Goal: Information Seeking & Learning: Check status

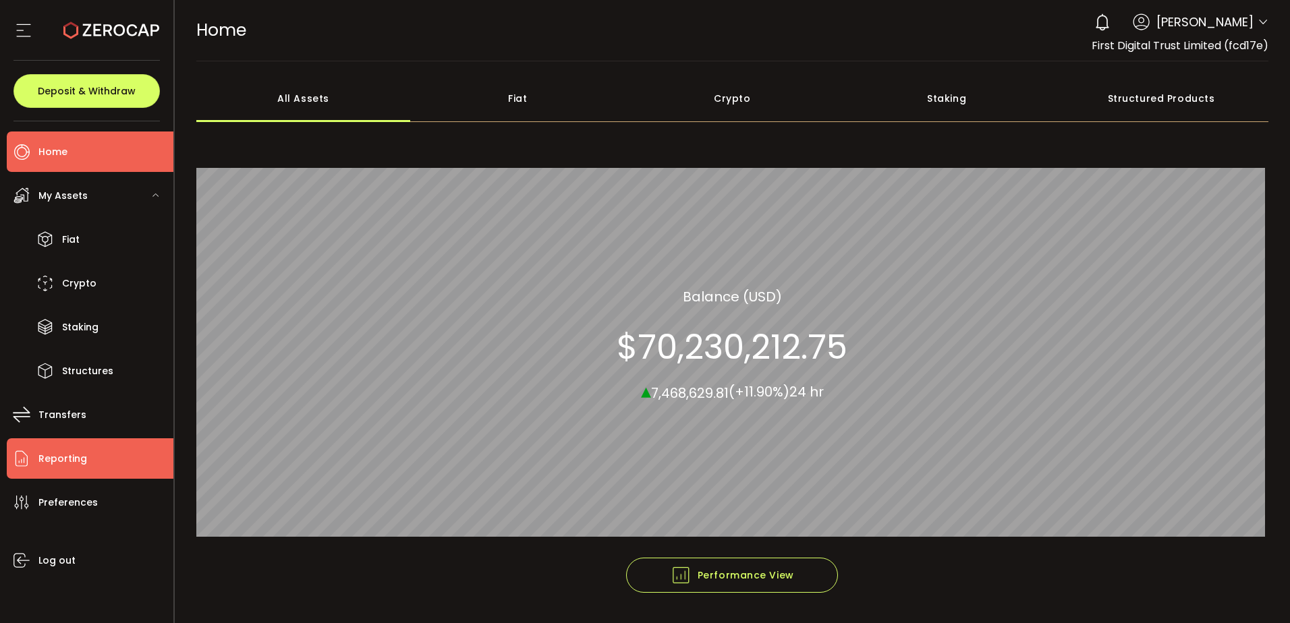
drag, startPoint x: 51, startPoint y: 449, endPoint x: 157, endPoint y: 435, distance: 107.5
click at [51, 449] on span "Reporting" at bounding box center [62, 459] width 49 height 20
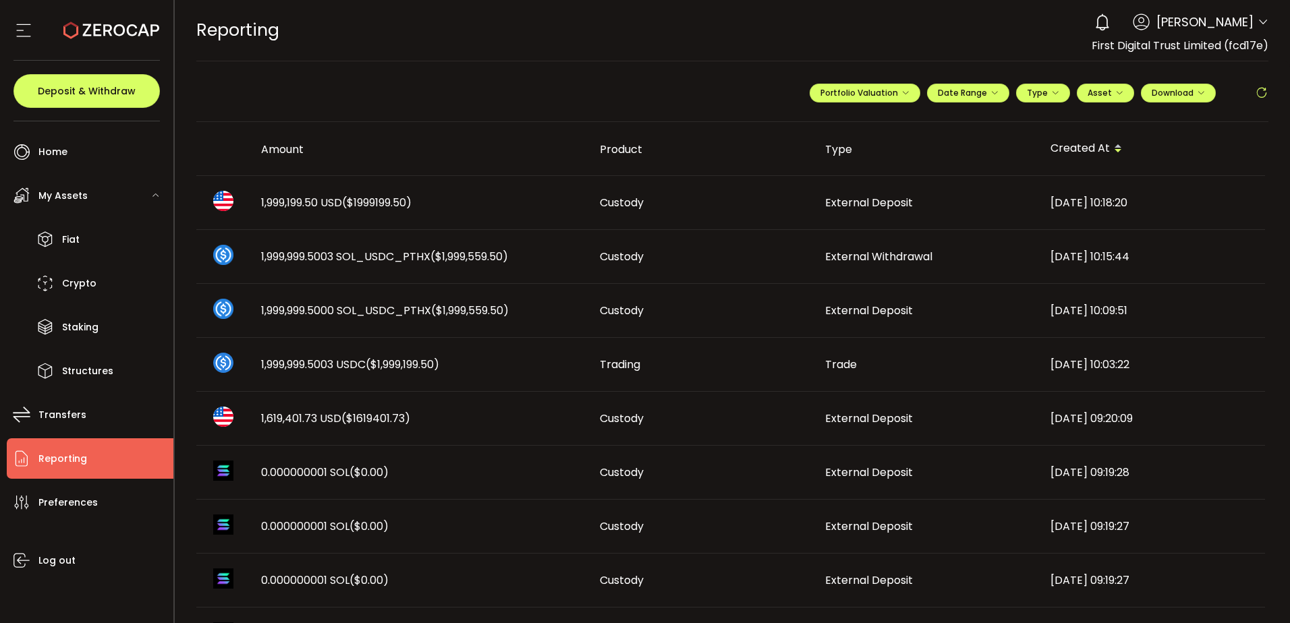
click at [440, 177] on td "1,999,199.50 USD ($1999199.50)" at bounding box center [419, 203] width 339 height 54
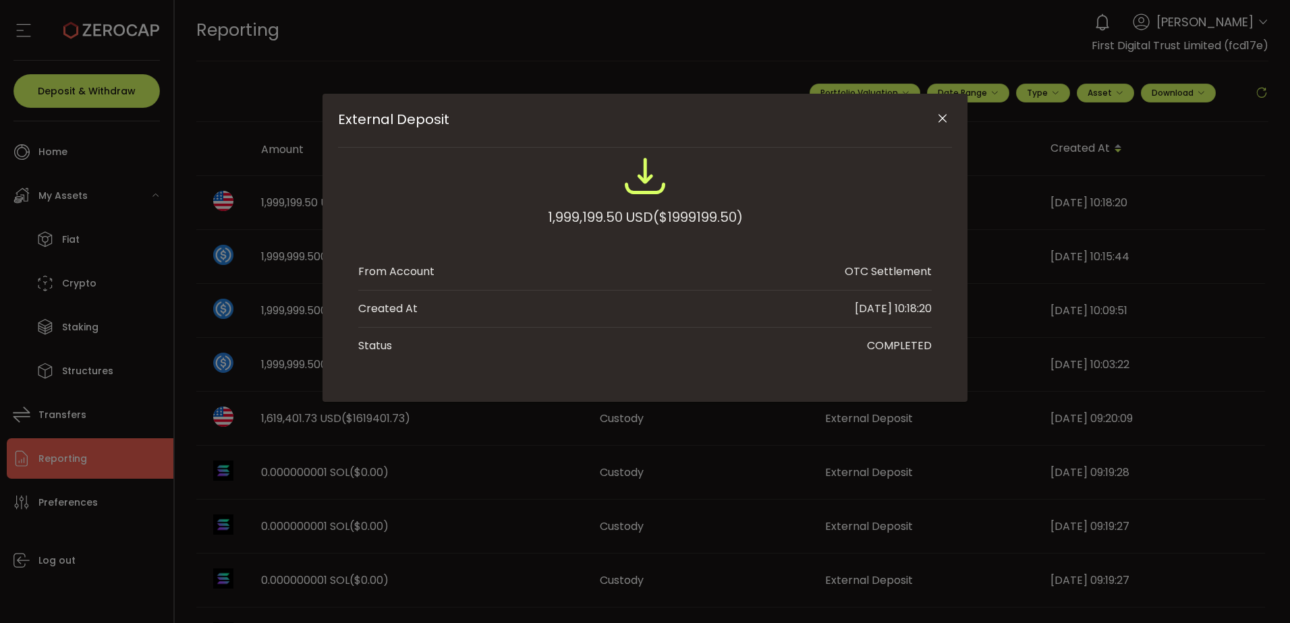
click at [434, 196] on div "External Deposit" at bounding box center [644, 179] width 573 height 51
click at [719, 199] on div "External Deposit" at bounding box center [644, 179] width 573 height 51
click at [697, 219] on span "($1999199.50)" at bounding box center [698, 217] width 90 height 24
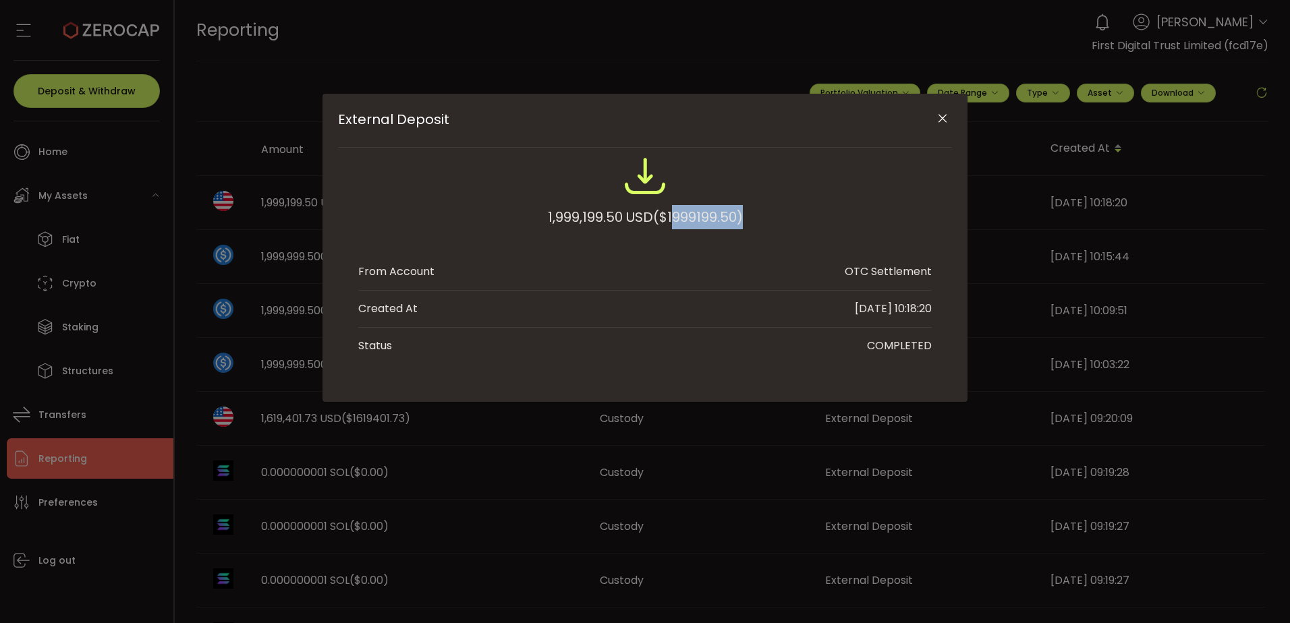
copy span "1999199.50"
